Goal: Information Seeking & Learning: Learn about a topic

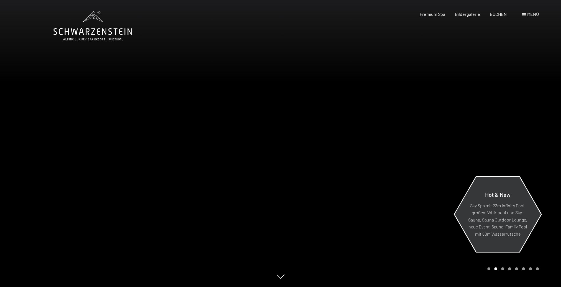
click at [498, 212] on p "Sky Spa mit 23m Infinity Pool, großem Whirlpool und Sky-Sauna, Sauna Outdoor Lo…" at bounding box center [498, 219] width 60 height 35
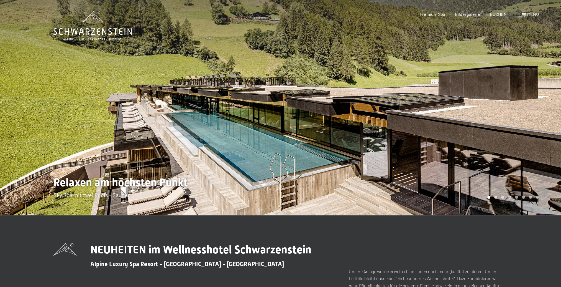
click at [367, 139] on div at bounding box center [421, 107] width 281 height 215
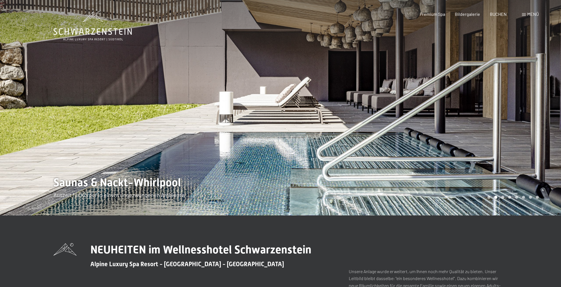
click at [161, 151] on div at bounding box center [140, 107] width 281 height 215
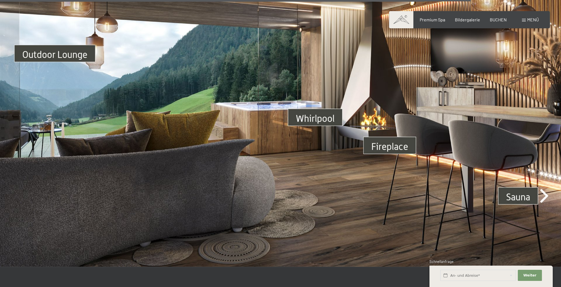
scroll to position [2101, 0]
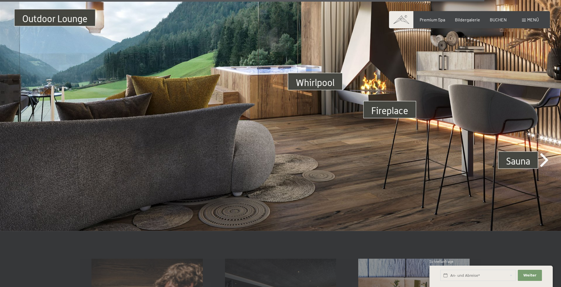
click at [519, 155] on img at bounding box center [280, 73] width 561 height 316
click at [546, 152] on img at bounding box center [280, 73] width 561 height 316
click at [526, 155] on img at bounding box center [280, 73] width 561 height 316
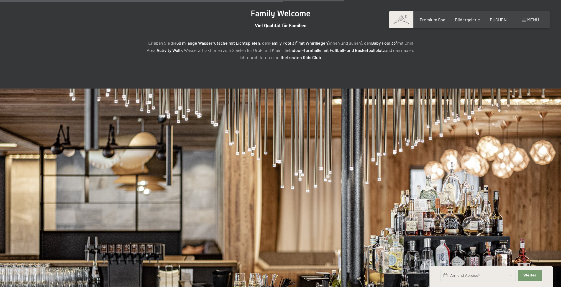
scroll to position [1491, 0]
